Goal: Information Seeking & Learning: Learn about a topic

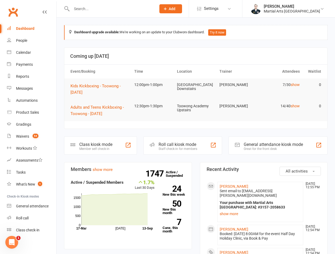
click at [101, 10] on input "text" at bounding box center [111, 8] width 82 height 7
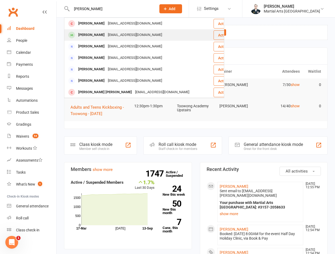
type input "[PERSON_NAME]"
click at [94, 36] on div "[PERSON_NAME]" at bounding box center [92, 35] width 30 height 8
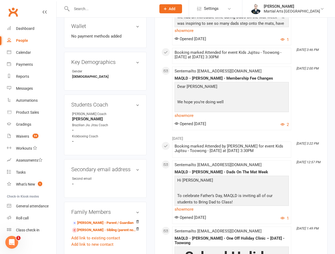
scroll to position [249, 0]
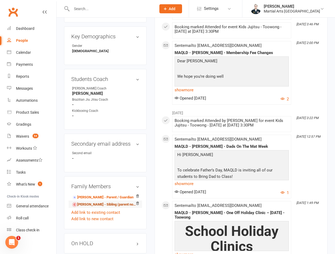
click at [93, 202] on link "[PERSON_NAME] - Sibling (parent not in system)" at bounding box center [104, 205] width 65 height 6
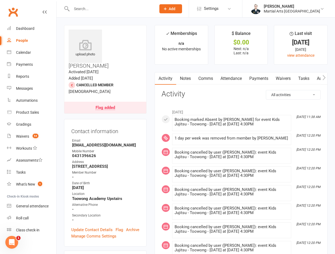
click at [244, 83] on link "Attendance" at bounding box center [231, 79] width 29 height 12
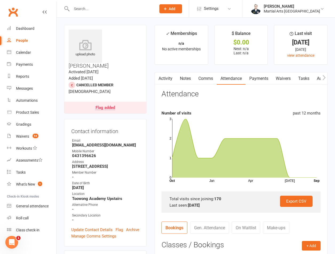
click at [161, 78] on link "Activity" at bounding box center [165, 79] width 21 height 12
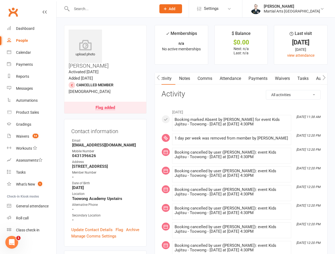
click at [129, 102] on link "Flag added" at bounding box center [105, 108] width 82 height 12
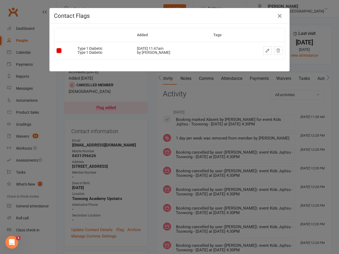
click at [157, 98] on div "Contact Flags Added Tags Type 1 Diabetic Type 1 Diabetic Sep 17, 2024 11:47am b…" at bounding box center [169, 127] width 339 height 254
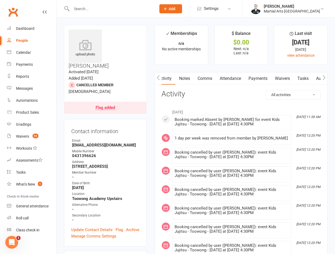
click at [189, 78] on link "Notes" at bounding box center [184, 79] width 18 height 12
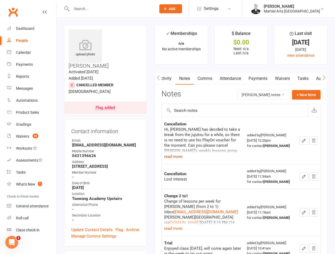
click at [173, 156] on button "read more" at bounding box center [173, 157] width 18 height 6
